Goal: Check status: Check status

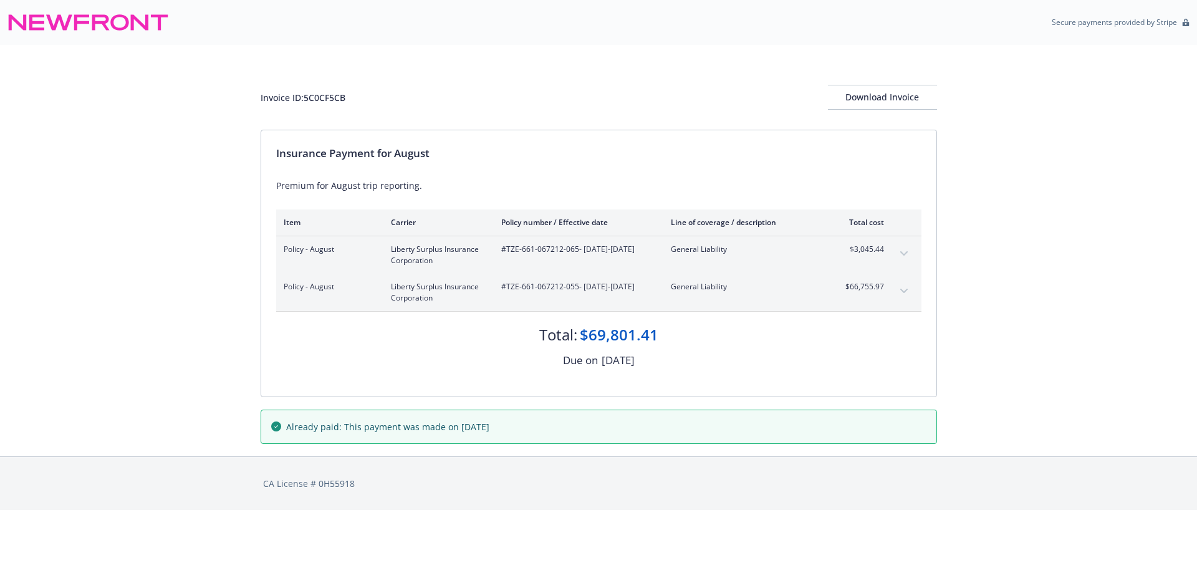
click at [907, 253] on icon "expand content" at bounding box center [904, 253] width 7 height 5
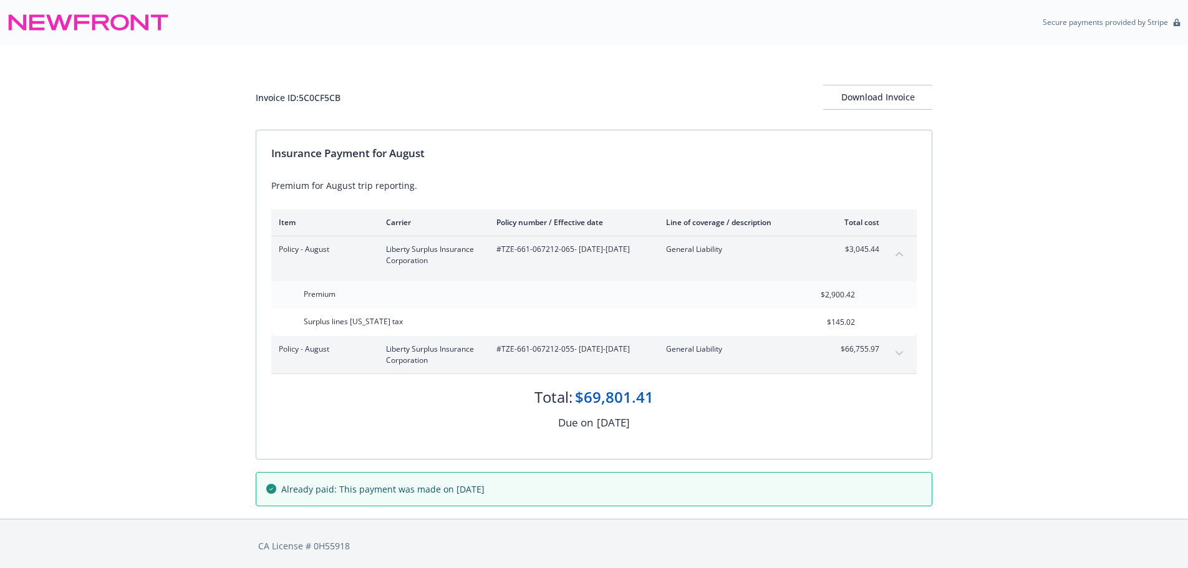
drag, startPoint x: 894, startPoint y: 357, endPoint x: 980, endPoint y: 332, distance: 89.4
click at [894, 356] on button "expand content" at bounding box center [899, 354] width 20 height 20
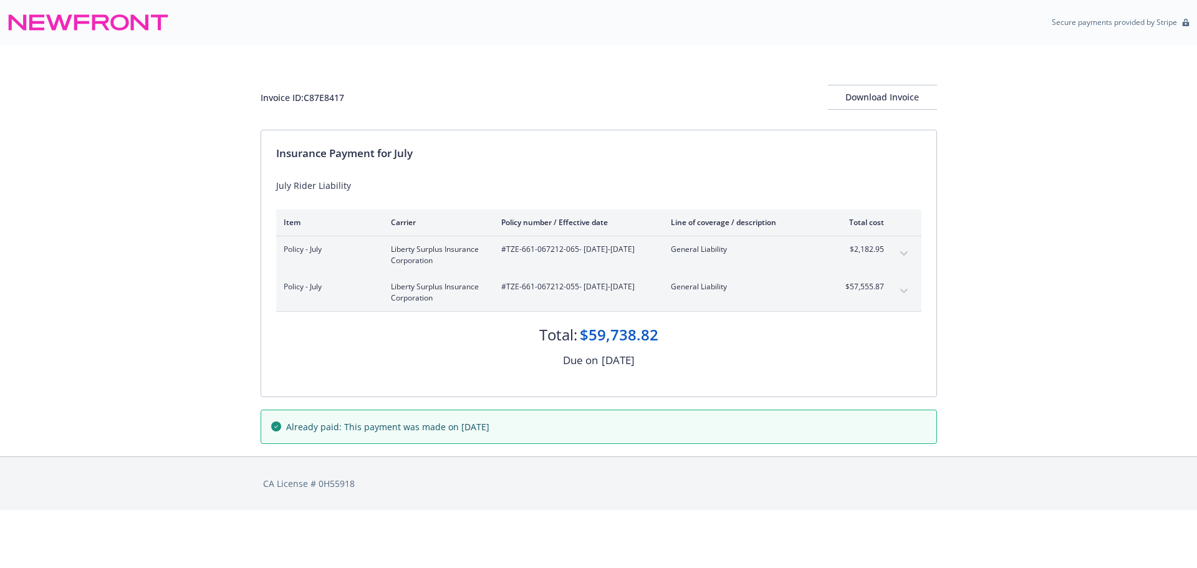
click at [906, 249] on button "expand content" at bounding box center [904, 254] width 20 height 20
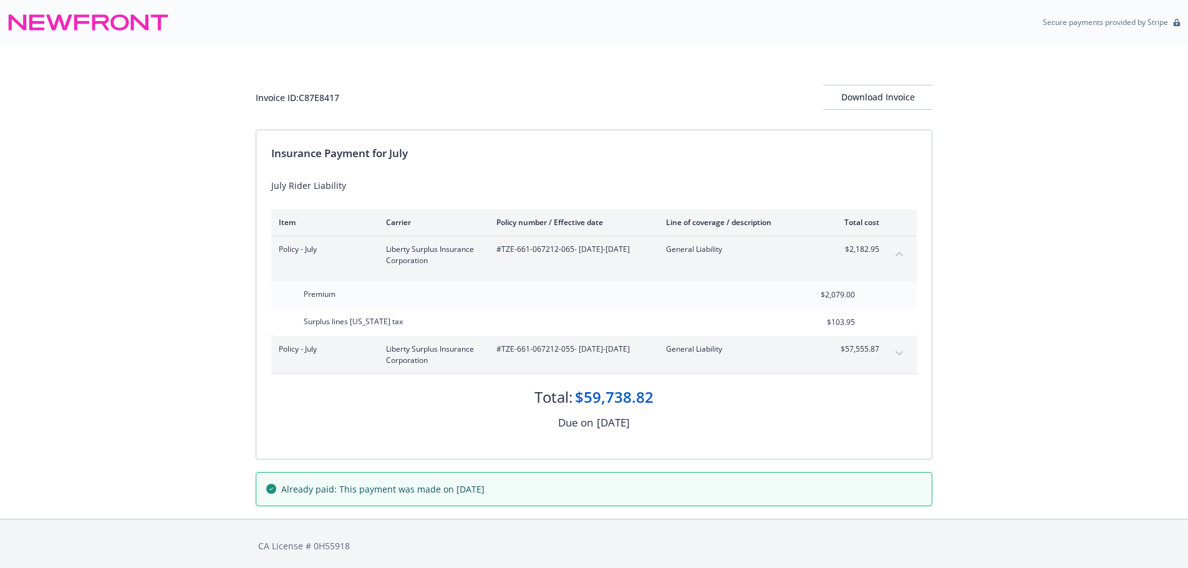
click at [898, 352] on icon "expand content" at bounding box center [899, 353] width 7 height 5
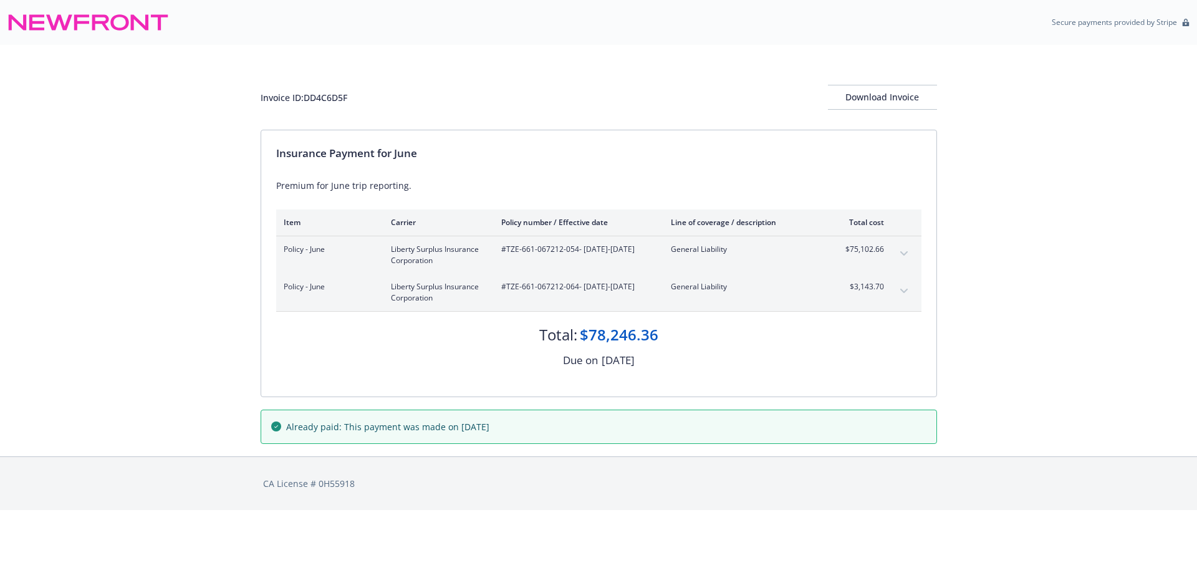
click at [903, 252] on icon "expand content" at bounding box center [904, 253] width 7 height 5
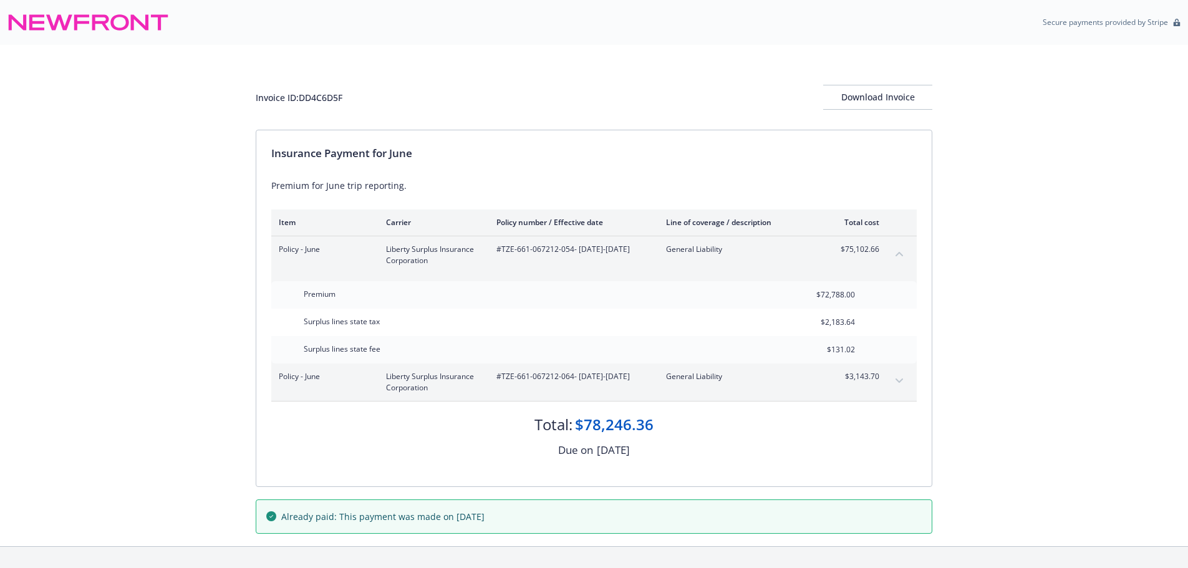
click at [896, 379] on icon "expand content" at bounding box center [899, 381] width 7 height 4
